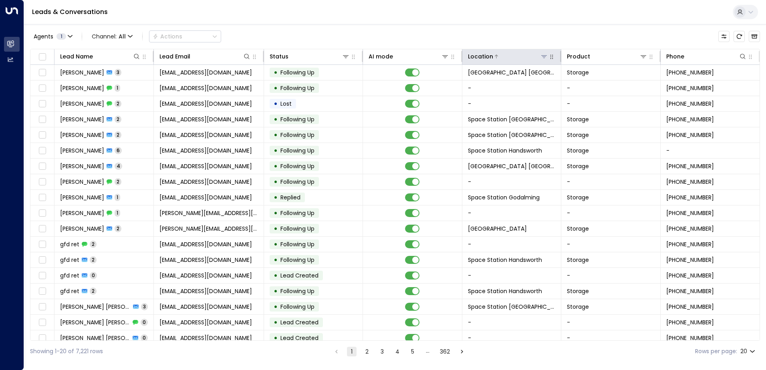
click at [542, 58] on icon at bounding box center [544, 56] width 6 height 3
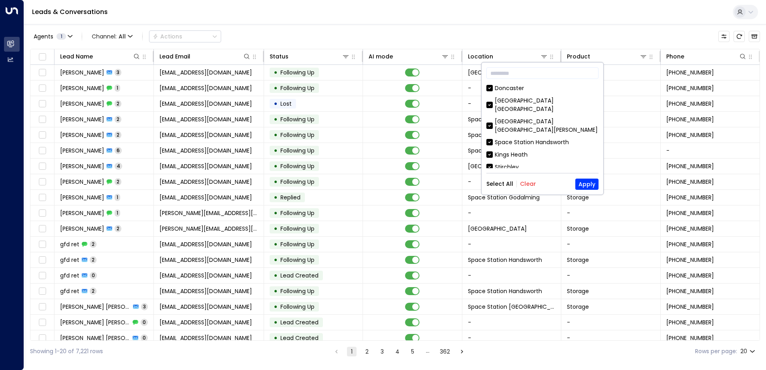
click at [526, 183] on button "Clear" at bounding box center [528, 184] width 16 height 6
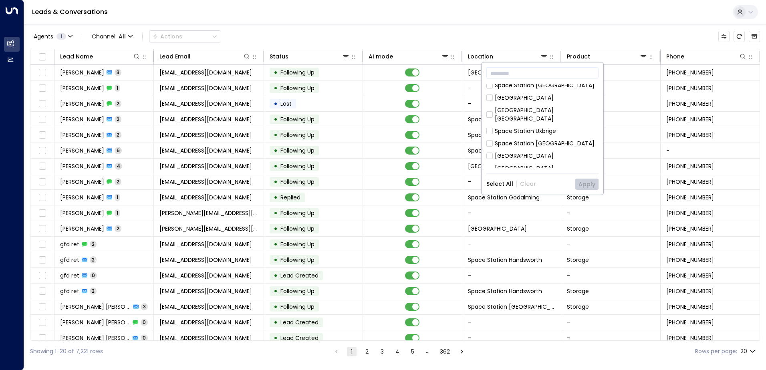
scroll to position [200, 0]
click at [557, 145] on div "[GEOGRAPHIC_DATA] [GEOGRAPHIC_DATA]" at bounding box center [547, 153] width 104 height 17
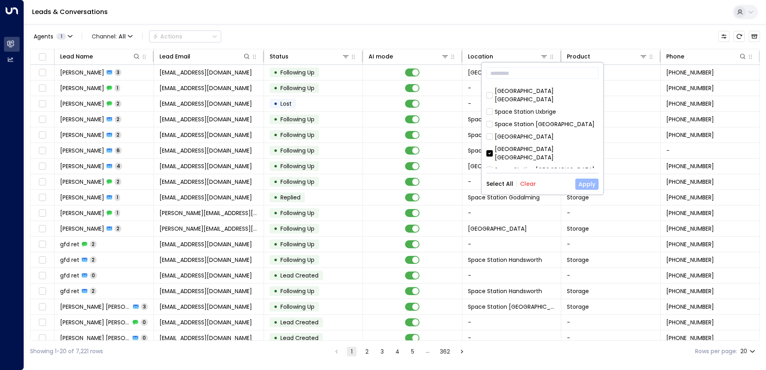
click at [586, 181] on button "Apply" at bounding box center [587, 184] width 23 height 11
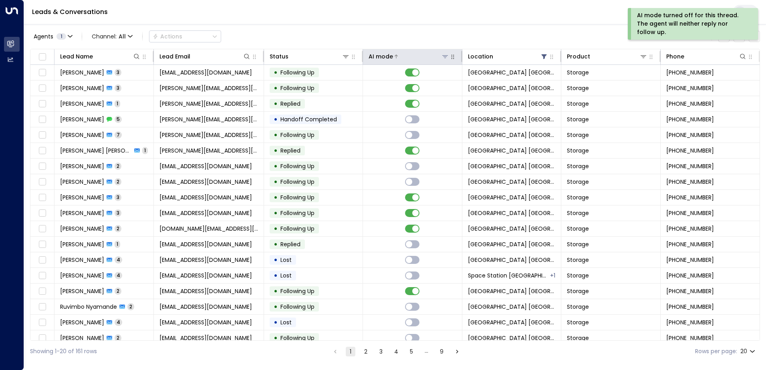
click at [409, 54] on div at bounding box center [421, 57] width 56 height 8
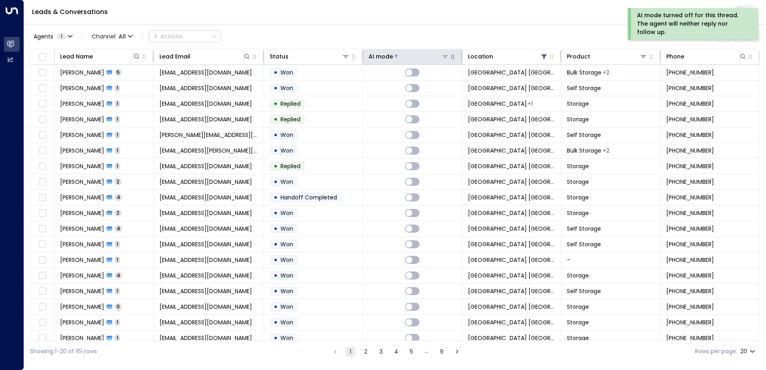
click at [405, 57] on div at bounding box center [421, 57] width 56 height 8
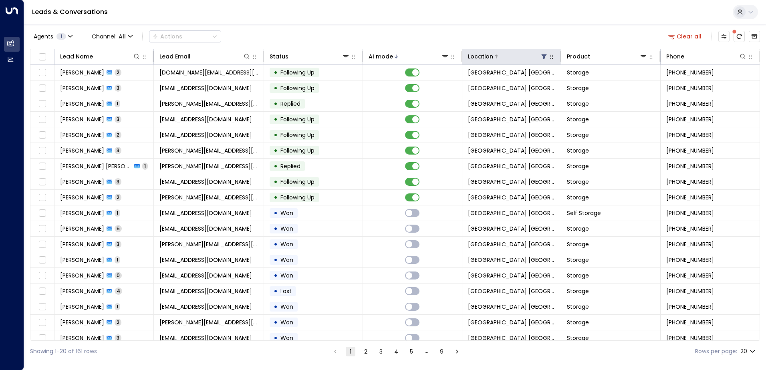
click at [541, 57] on icon at bounding box center [544, 56] width 6 height 6
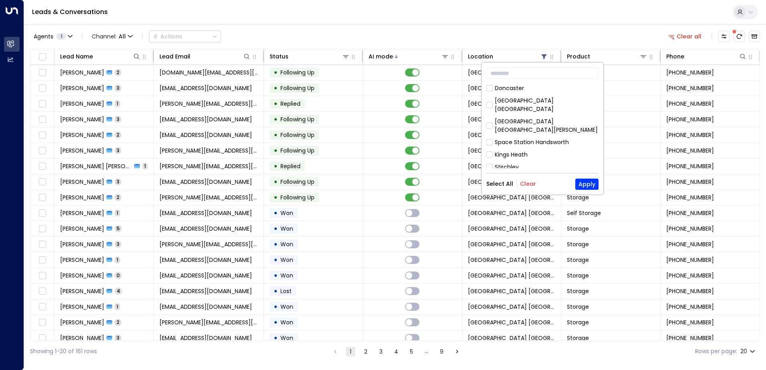
click at [529, 184] on button "Clear" at bounding box center [528, 184] width 16 height 6
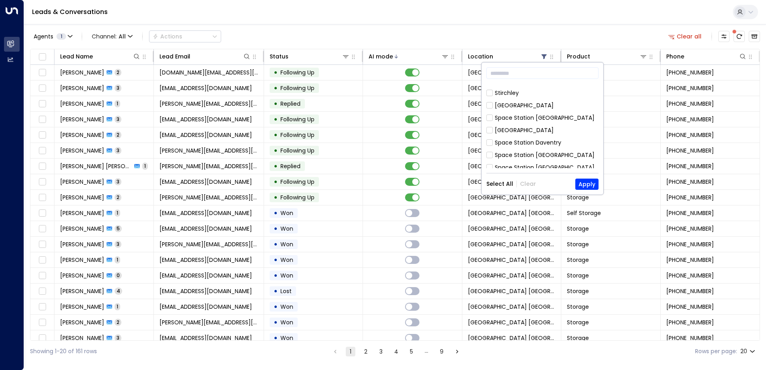
scroll to position [160, 0]
click at [537, 160] on div "Space Station [GEOGRAPHIC_DATA]" at bounding box center [545, 164] width 100 height 8
click at [596, 183] on button "Apply" at bounding box center [587, 184] width 23 height 11
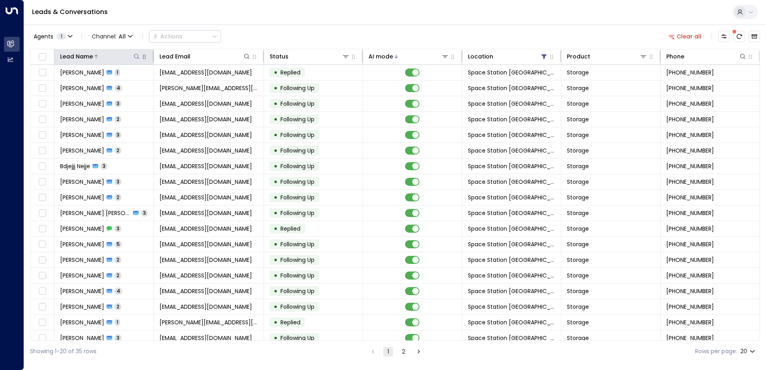
click at [138, 53] on button at bounding box center [137, 57] width 8 height 8
type input "****"
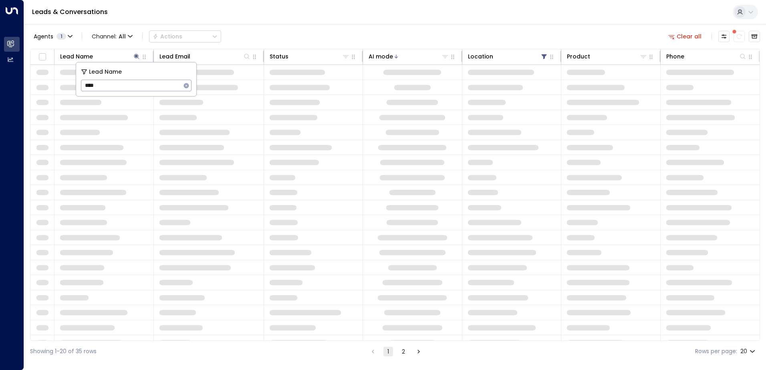
click at [324, 32] on div "Agents 1 Channel: All Actions Clear all" at bounding box center [395, 36] width 730 height 17
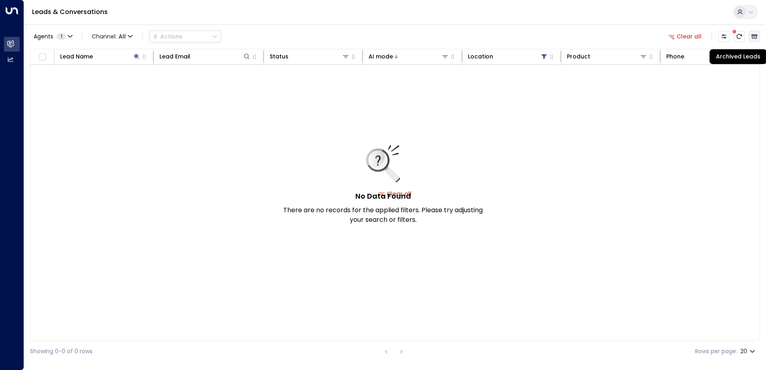
click at [751, 36] on button "Archived Leads" at bounding box center [754, 36] width 11 height 11
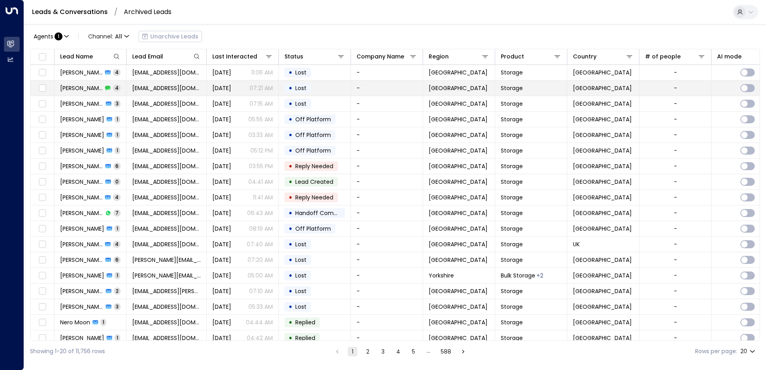
click at [82, 94] on td "[PERSON_NAME] 4" at bounding box center [91, 88] width 72 height 15
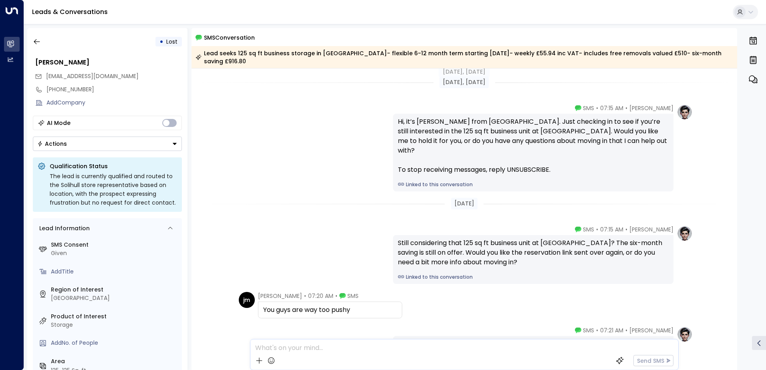
scroll to position [87, 0]
